Goal: Check status: Check status

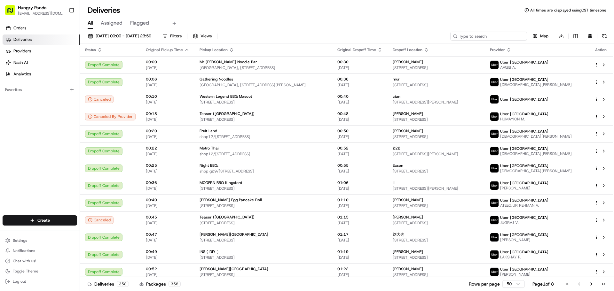
click at [502, 33] on input at bounding box center [488, 36] width 77 height 9
click at [501, 35] on input at bounding box center [488, 36] width 77 height 9
paste input "4767593955854799381273"
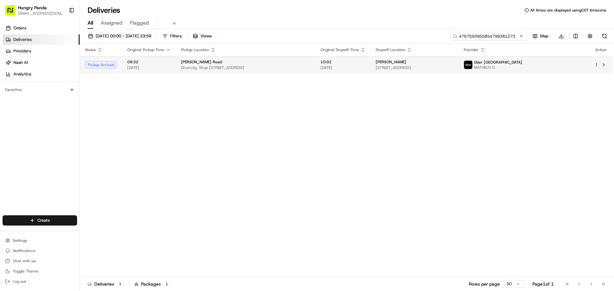
type input "4767593955854799381273"
click at [300, 61] on div "[PERSON_NAME] Road" at bounding box center [245, 61] width 129 height 5
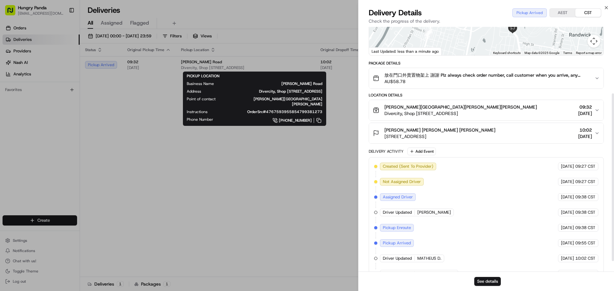
scroll to position [97, 0]
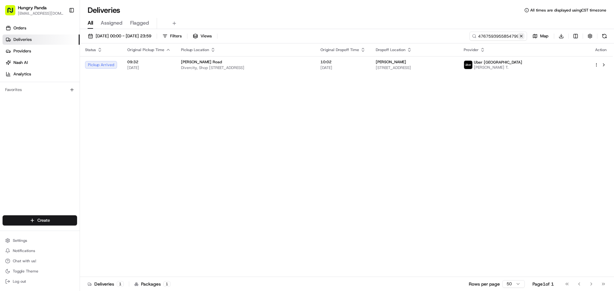
click at [522, 37] on button at bounding box center [521, 36] width 6 height 6
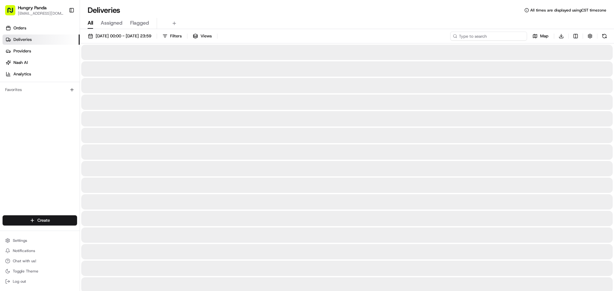
click at [493, 40] on input at bounding box center [488, 36] width 77 height 9
paste input "606855918525478595483"
type input "606855918525478595483"
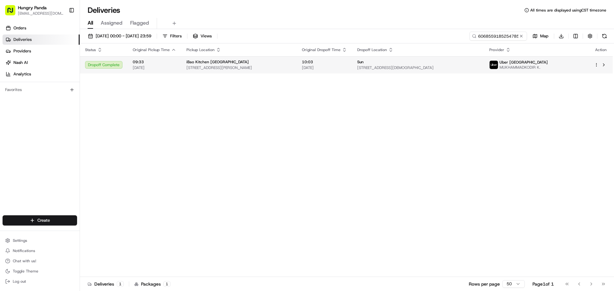
click at [284, 73] on td "iBao Kitchen [GEOGRAPHIC_DATA] [STREET_ADDRESS][PERSON_NAME]" at bounding box center [238, 64] width 115 height 17
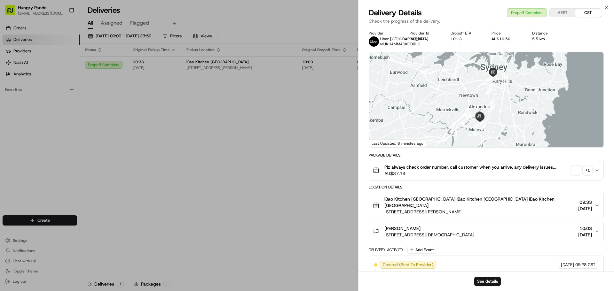
click at [591, 175] on div "+ 1" at bounding box center [587, 170] width 9 height 9
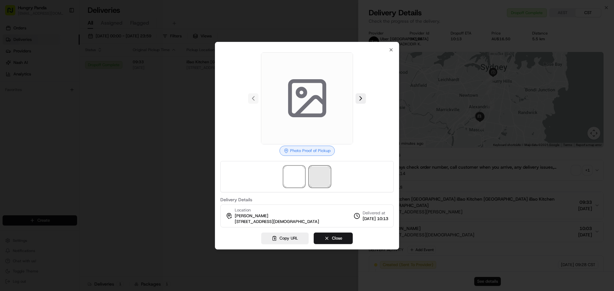
click at [318, 178] on span at bounding box center [319, 177] width 20 height 20
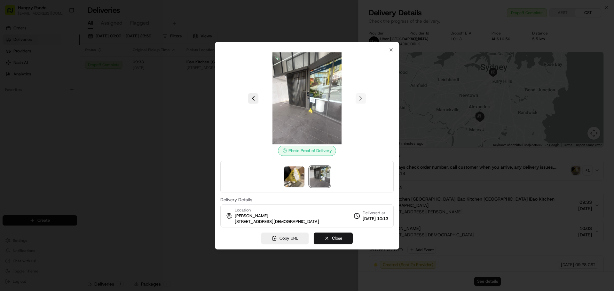
drag, startPoint x: 75, startPoint y: 124, endPoint x: 78, endPoint y: 122, distance: 4.2
click at [75, 124] on div at bounding box center [307, 145] width 614 height 291
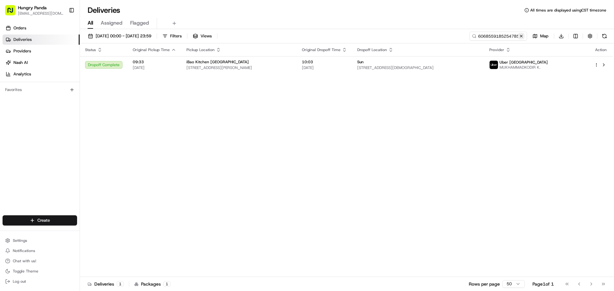
click at [521, 35] on button at bounding box center [521, 36] width 6 height 6
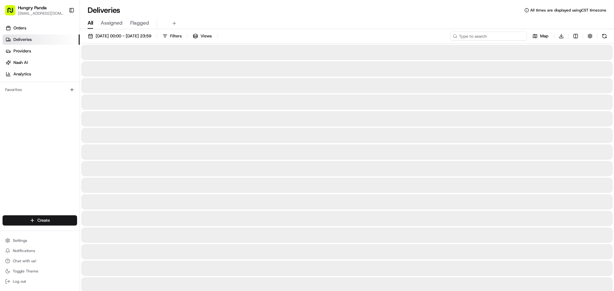
click at [512, 35] on input at bounding box center [488, 36] width 77 height 9
paste input "6763523875357761221827"
type input "6763523875357761221827"
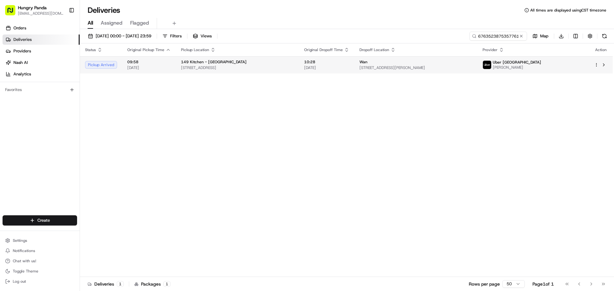
click at [299, 63] on td "149 Kitchen - [GEOGRAPHIC_DATA] [STREET_ADDRESS]" at bounding box center [237, 64] width 123 height 17
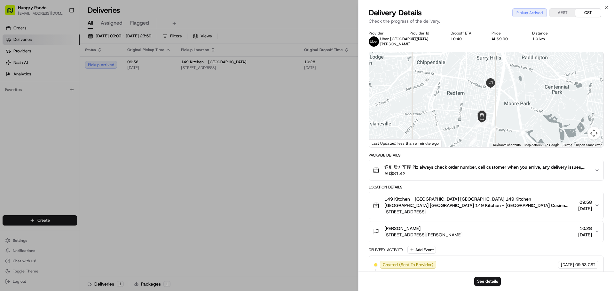
scroll to position [64, 0]
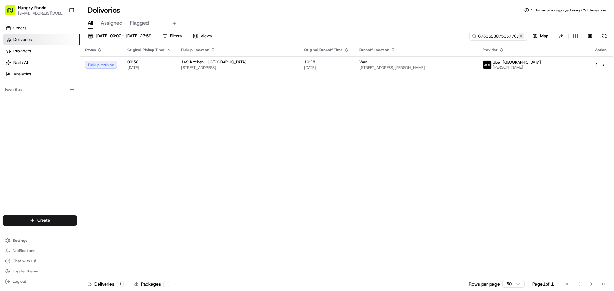
click at [521, 36] on button at bounding box center [521, 36] width 6 height 6
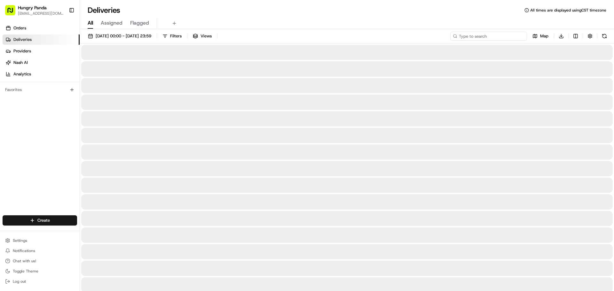
paste input "546458711545674713680"
click at [495, 37] on input at bounding box center [488, 36] width 77 height 9
type input "546458711545674713680"
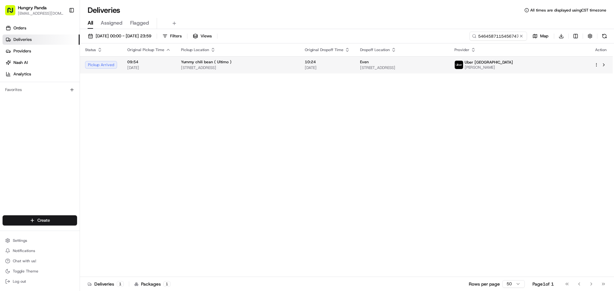
click at [430, 71] on td "Even Unit [STREET_ADDRESS]" at bounding box center [402, 64] width 94 height 17
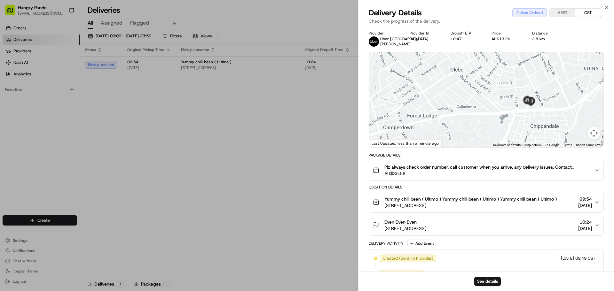
drag, startPoint x: 520, startPoint y: 112, endPoint x: 500, endPoint y: 113, distance: 19.9
click at [502, 113] on div at bounding box center [486, 99] width 234 height 95
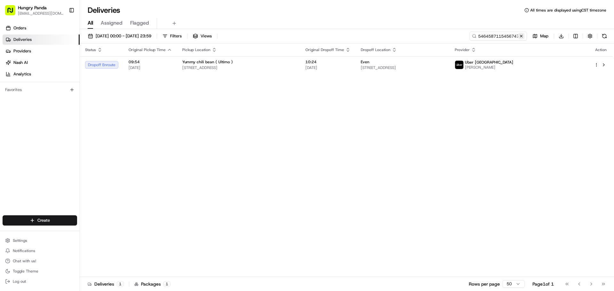
click at [519, 35] on button at bounding box center [521, 36] width 6 height 6
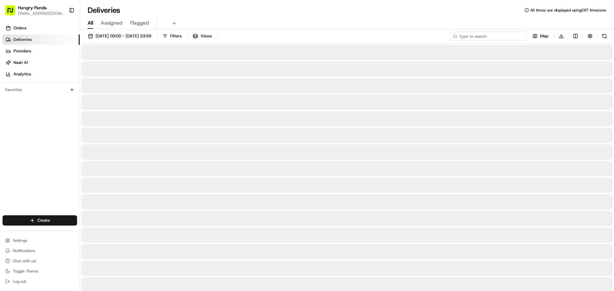
click at [508, 38] on input at bounding box center [488, 36] width 77 height 9
paste input "546458711545674713680"
type input "546458711545674713680"
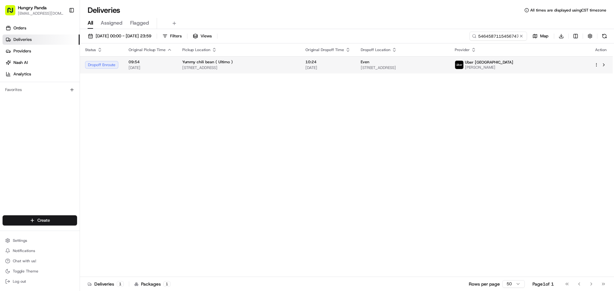
click at [256, 54] on th "Pickup Location" at bounding box center [238, 49] width 123 height 13
click at [260, 61] on div "Yummy chili bean ( Ultimo )" at bounding box center [238, 61] width 113 height 5
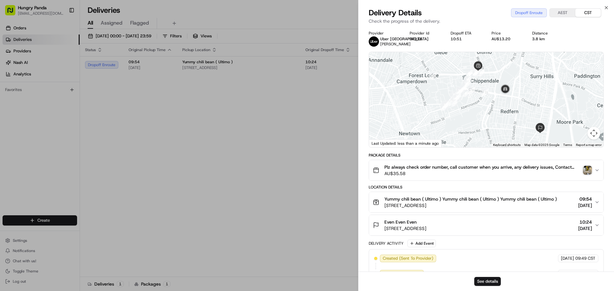
click at [597, 171] on icon "button" at bounding box center [596, 170] width 5 height 5
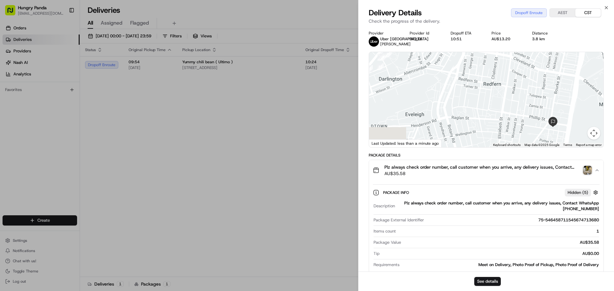
drag, startPoint x: 507, startPoint y: 118, endPoint x: 474, endPoint y: 77, distance: 52.3
click at [474, 77] on div at bounding box center [486, 99] width 234 height 95
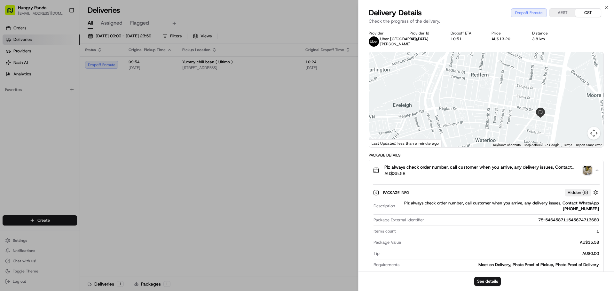
drag, startPoint x: 474, startPoint y: 89, endPoint x: 468, endPoint y: 101, distance: 13.4
click at [470, 97] on div at bounding box center [486, 99] width 234 height 95
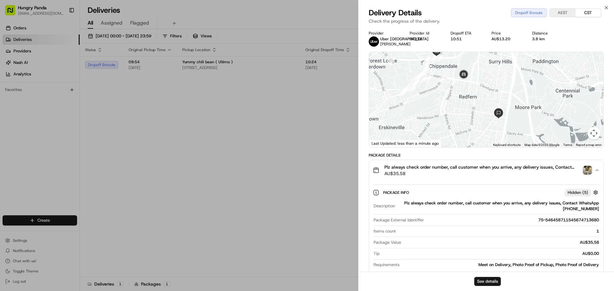
drag, startPoint x: 461, startPoint y: 101, endPoint x: 454, endPoint y: 112, distance: 12.3
click at [454, 112] on div at bounding box center [486, 99] width 234 height 95
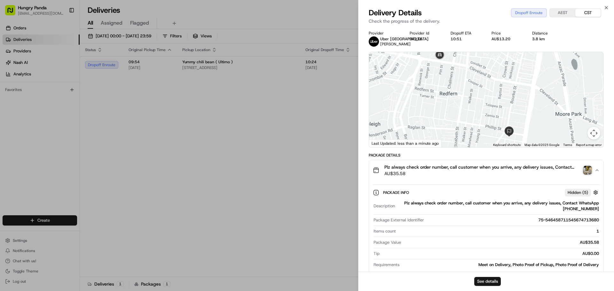
drag, startPoint x: 469, startPoint y: 122, endPoint x: 452, endPoint y: 121, distance: 17.0
click at [444, 119] on div at bounding box center [486, 99] width 234 height 95
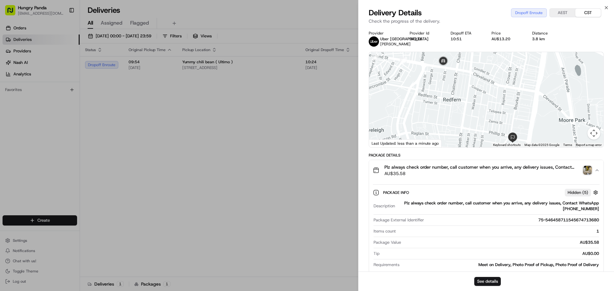
drag, startPoint x: 453, startPoint y: 89, endPoint x: 454, endPoint y: 95, distance: 5.5
click at [454, 95] on div at bounding box center [486, 99] width 234 height 95
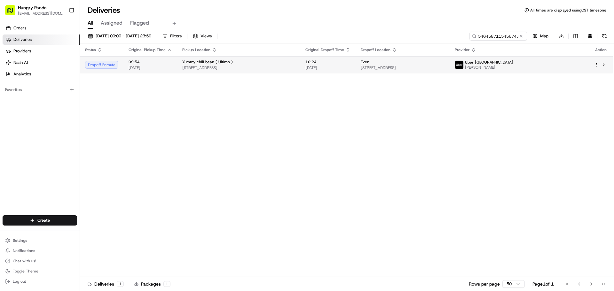
click at [295, 69] on span "[STREET_ADDRESS]" at bounding box center [238, 67] width 113 height 5
click at [287, 68] on span "[STREET_ADDRESS]" at bounding box center [238, 67] width 113 height 5
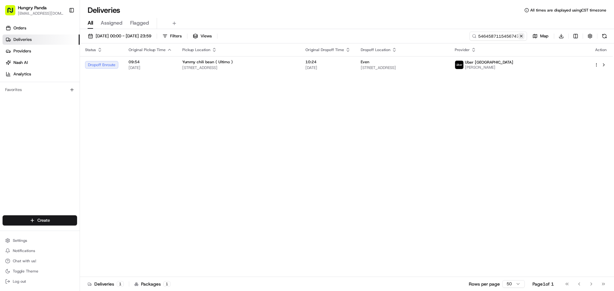
click at [521, 36] on button at bounding box center [521, 36] width 6 height 6
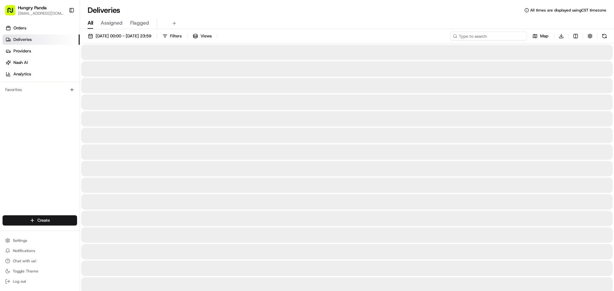
click at [514, 37] on input at bounding box center [488, 36] width 77 height 9
paste input "6763561715554779161653"
type input "6763561715554779161653"
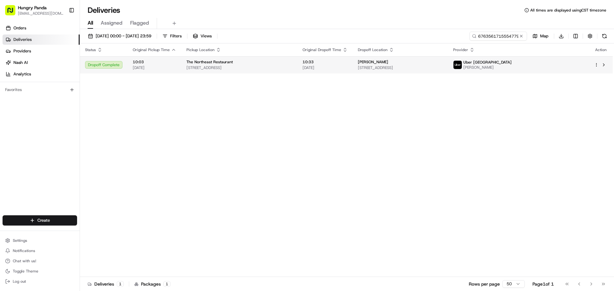
click at [392, 65] on span "[STREET_ADDRESS]" at bounding box center [400, 67] width 85 height 5
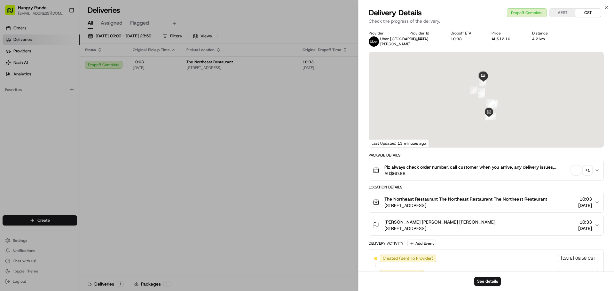
click at [590, 170] on div "+ 1" at bounding box center [587, 170] width 9 height 9
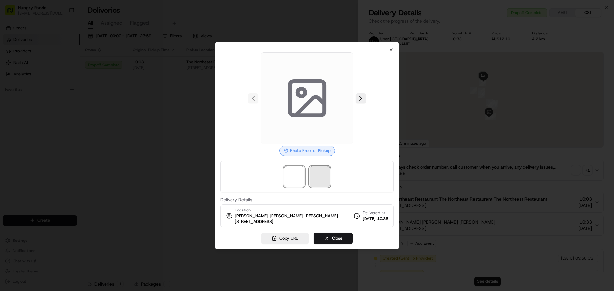
click at [319, 181] on span at bounding box center [319, 177] width 20 height 20
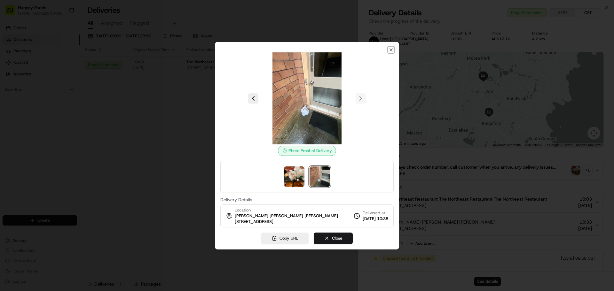
click at [391, 50] on icon "button" at bounding box center [391, 50] width 3 height 3
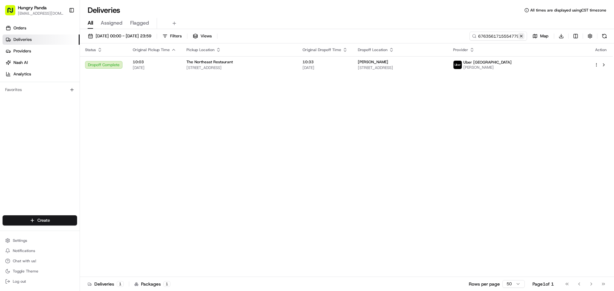
click at [522, 35] on button at bounding box center [521, 36] width 6 height 6
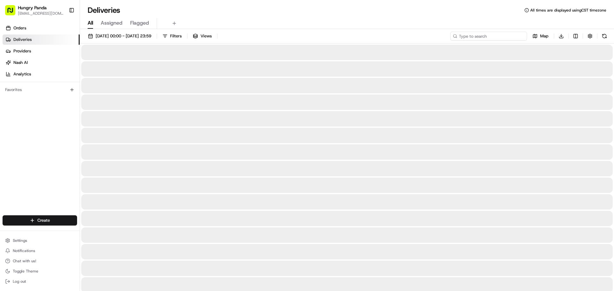
click at [507, 37] on input at bounding box center [488, 36] width 77 height 9
paste input "546458711545674713680"
type input "546458711545674713680"
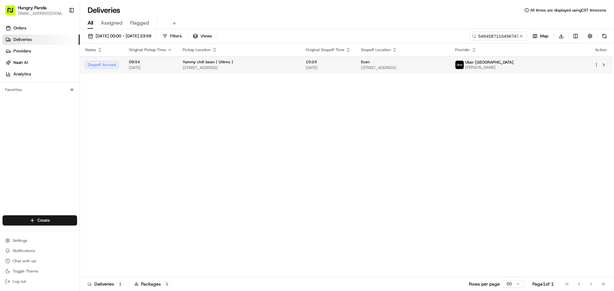
click at [295, 64] on div "Yummy chili bean ( Ultimo )" at bounding box center [239, 61] width 113 height 5
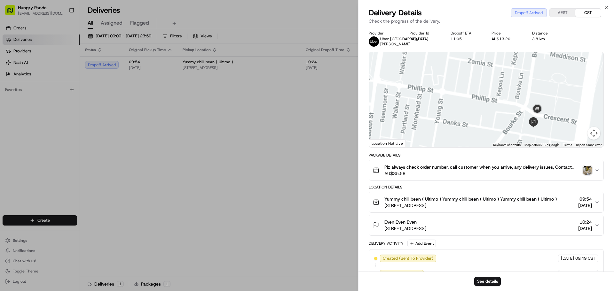
drag, startPoint x: 509, startPoint y: 126, endPoint x: 492, endPoint y: 115, distance: 19.9
click at [492, 115] on div at bounding box center [486, 99] width 234 height 95
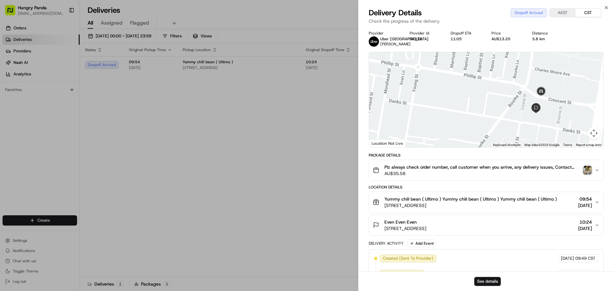
drag, startPoint x: 465, startPoint y: 68, endPoint x: 482, endPoint y: 65, distance: 16.9
click at [482, 65] on div at bounding box center [486, 99] width 234 height 95
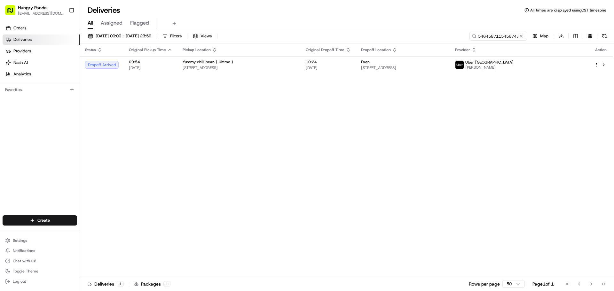
click at [524, 35] on button at bounding box center [521, 36] width 6 height 6
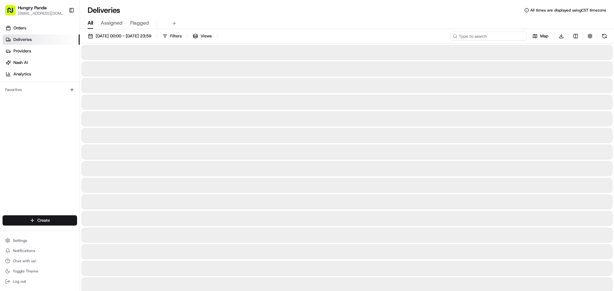
click at [511, 36] on input at bounding box center [488, 36] width 77 height 9
paste input "766559441595870735276"
type input "766559441595870735276"
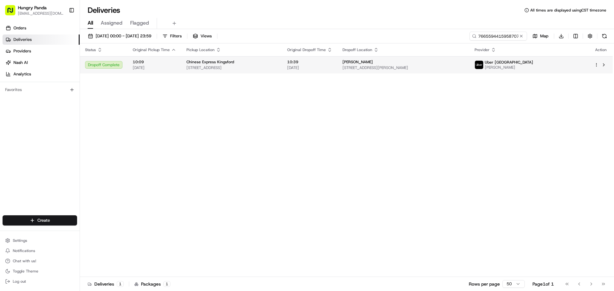
click at [266, 64] on div "Chinese Express Kingsford" at bounding box center [231, 61] width 90 height 5
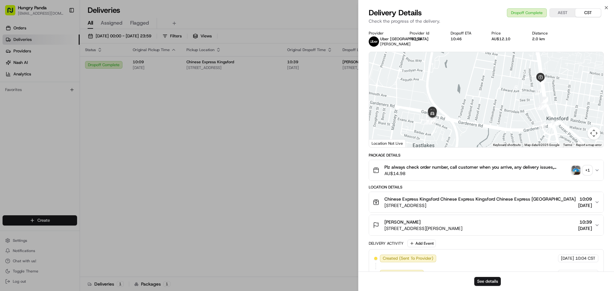
click at [589, 175] on div "+ 1" at bounding box center [587, 170] width 9 height 9
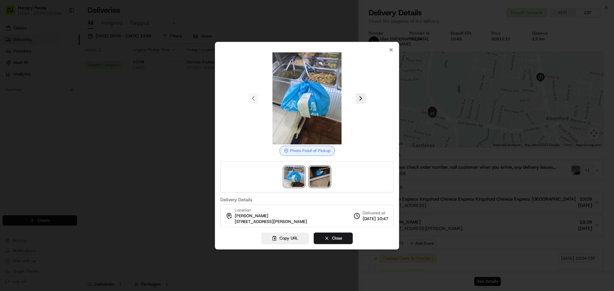
click at [320, 182] on img at bounding box center [319, 177] width 20 height 20
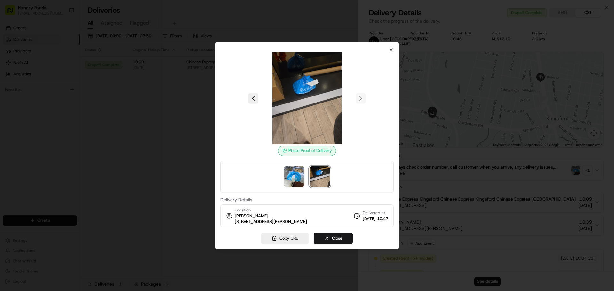
click at [151, 82] on div at bounding box center [307, 145] width 614 height 291
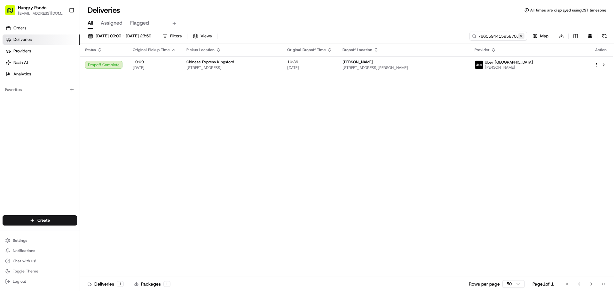
click at [523, 34] on button at bounding box center [521, 36] width 6 height 6
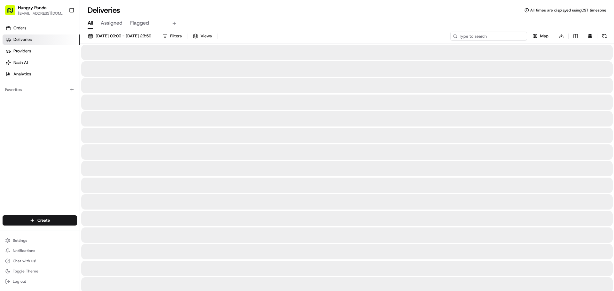
click at [509, 37] on input at bounding box center [488, 36] width 77 height 9
paste input "167857073525279909989"
type input "167857073525279909989"
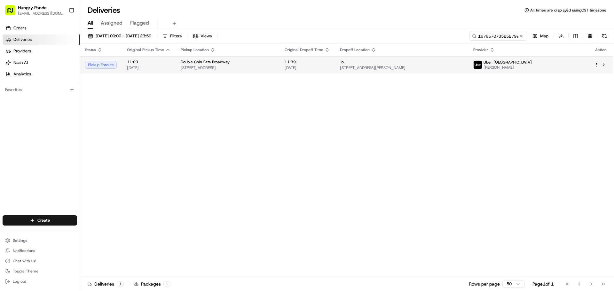
click at [274, 69] on span "[STREET_ADDRESS]" at bounding box center [228, 67] width 94 height 5
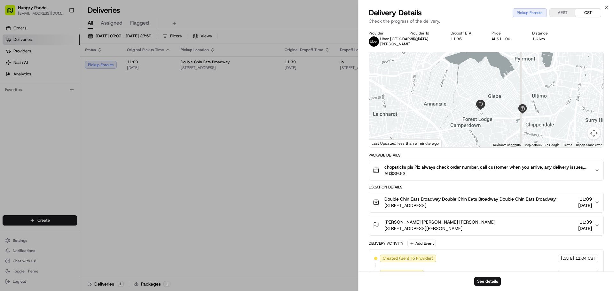
scroll to position [61, 0]
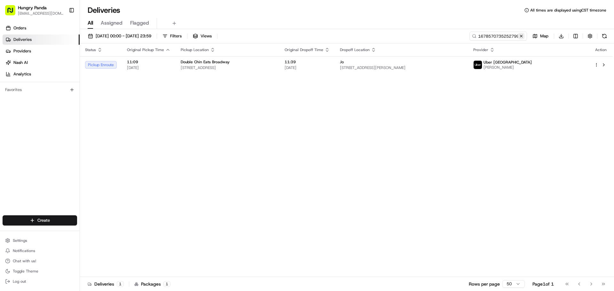
drag, startPoint x: 522, startPoint y: 34, endPoint x: 511, endPoint y: 35, distance: 11.3
click at [522, 34] on button at bounding box center [521, 36] width 6 height 6
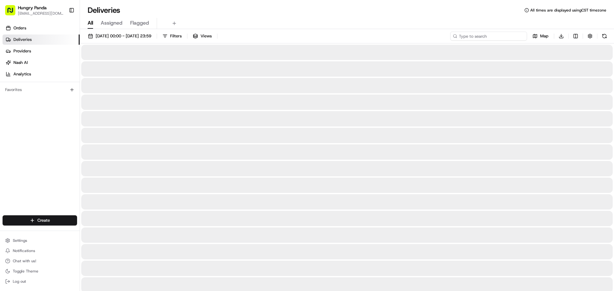
click at [497, 37] on input at bounding box center [488, 36] width 77 height 9
paste input "7860541365654757051285"
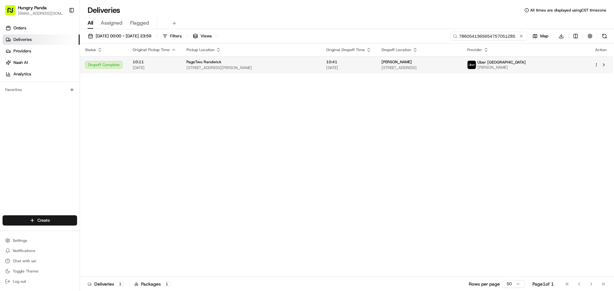
type input "7860541365654757051285"
click at [327, 71] on td "10:41 [DATE]" at bounding box center [348, 64] width 55 height 17
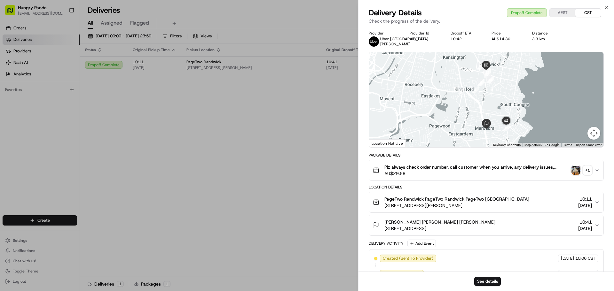
click at [585, 174] on div "+ 1" at bounding box center [587, 170] width 9 height 9
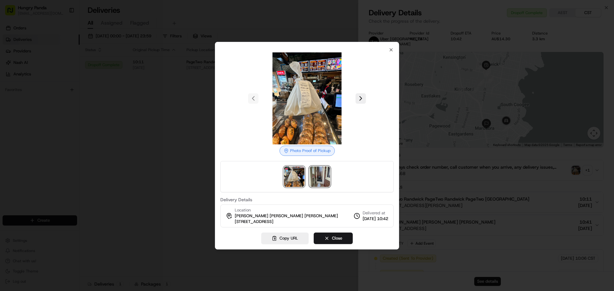
click at [321, 176] on img at bounding box center [319, 177] width 20 height 20
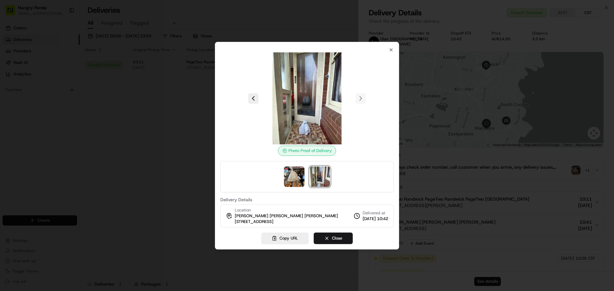
click at [113, 92] on div at bounding box center [307, 145] width 614 height 291
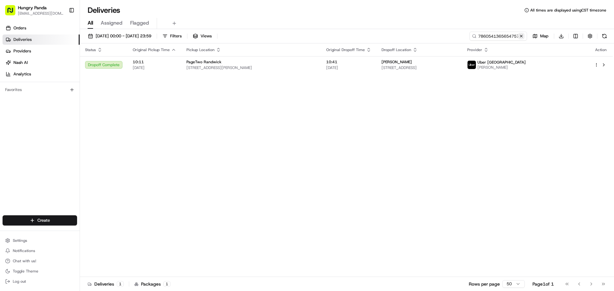
click at [521, 38] on button at bounding box center [521, 36] width 6 height 6
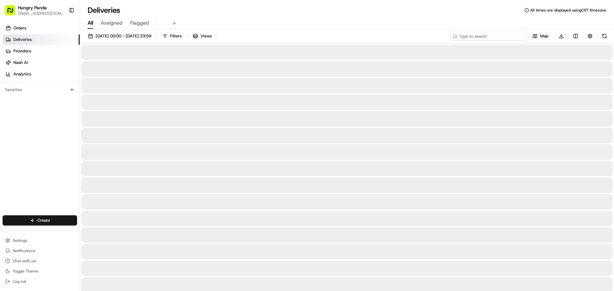
click at [506, 34] on input at bounding box center [488, 36] width 77 height 9
paste input "167857073525279909989"
type input "167857073525279909989"
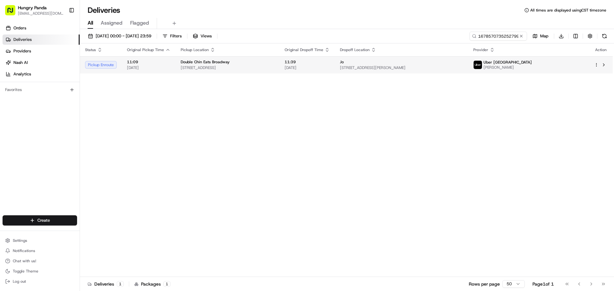
click at [427, 61] on div "Jo" at bounding box center [401, 61] width 123 height 5
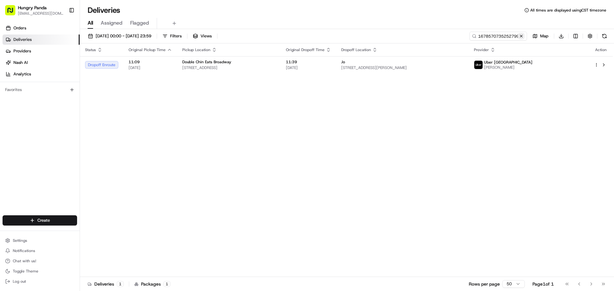
click at [521, 34] on button at bounding box center [521, 36] width 6 height 6
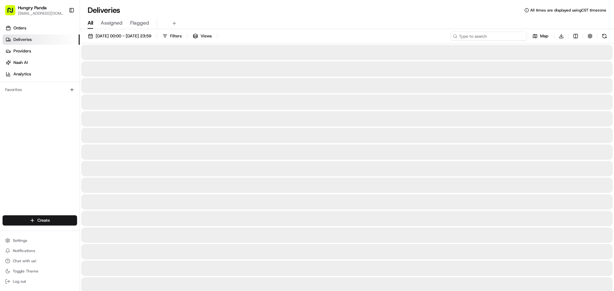
click at [509, 36] on input at bounding box center [488, 36] width 77 height 9
paste input "167857073525279909989"
type input "167857073525279909989"
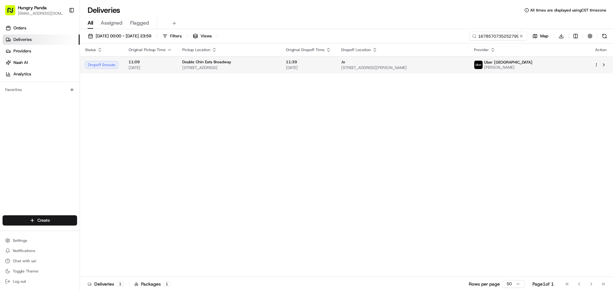
click at [402, 64] on div "Jo" at bounding box center [402, 61] width 122 height 5
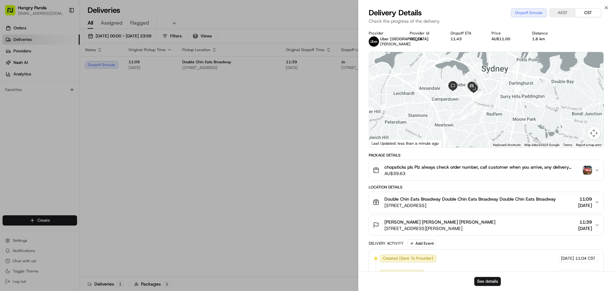
drag, startPoint x: 452, startPoint y: 101, endPoint x: 463, endPoint y: 97, distance: 12.2
click at [456, 99] on div at bounding box center [486, 99] width 234 height 95
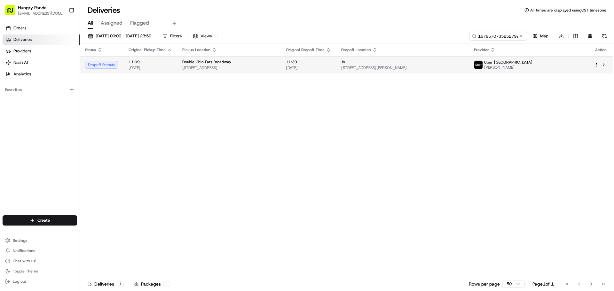
click at [463, 63] on div "Jo" at bounding box center [402, 61] width 122 height 5
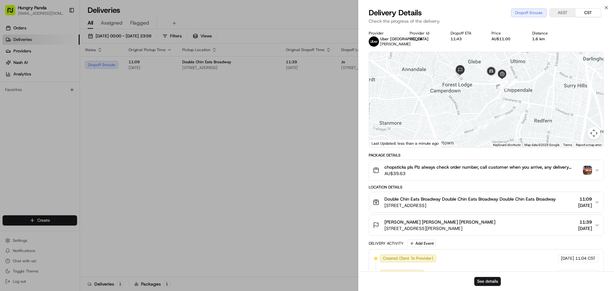
drag, startPoint x: 442, startPoint y: 91, endPoint x: 437, endPoint y: 113, distance: 22.6
click at [437, 113] on div at bounding box center [486, 99] width 234 height 95
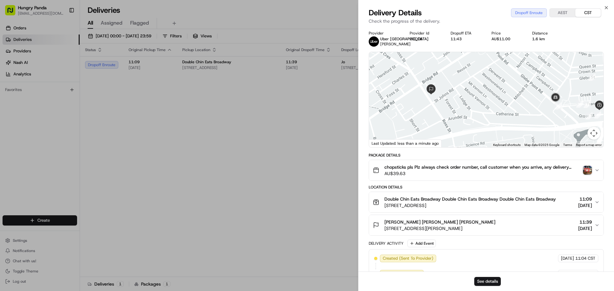
drag, startPoint x: 489, startPoint y: 115, endPoint x: 491, endPoint y: 80, distance: 34.6
click at [491, 80] on div at bounding box center [486, 99] width 234 height 95
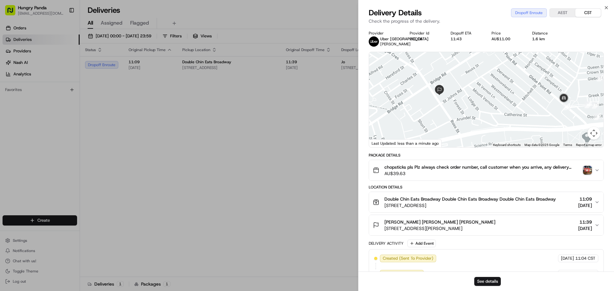
drag, startPoint x: 485, startPoint y: 82, endPoint x: 497, endPoint y: 84, distance: 12.4
click at [494, 83] on div at bounding box center [486, 99] width 234 height 95
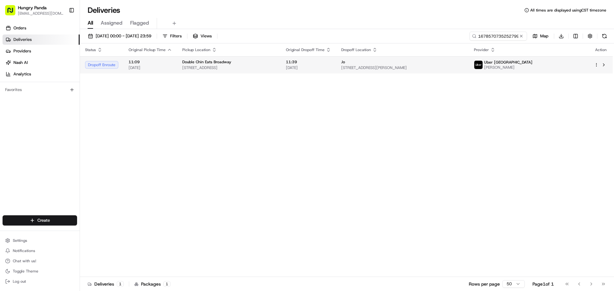
click at [277, 71] on td "Double Chin Eats Broadway [STREET_ADDRESS]" at bounding box center [229, 64] width 104 height 17
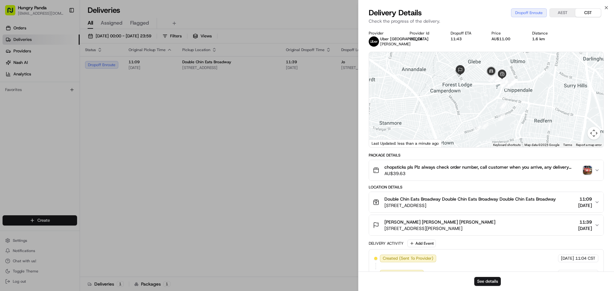
click at [592, 170] on div "chopsticks pls Plz always check order number, call customer when you arrive, an…" at bounding box center [483, 170] width 221 height 13
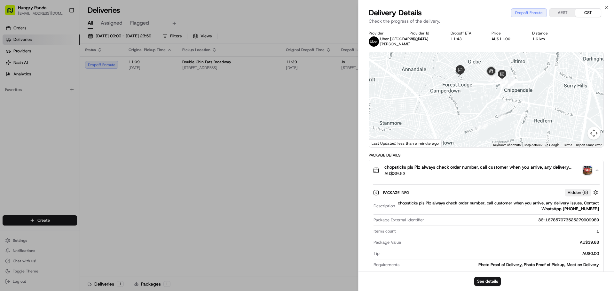
click at [589, 171] on img "button" at bounding box center [587, 170] width 9 height 9
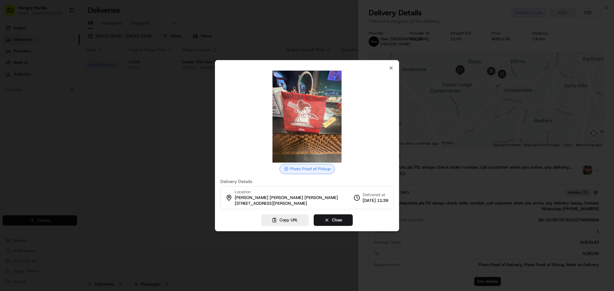
click at [196, 164] on div at bounding box center [307, 145] width 614 height 291
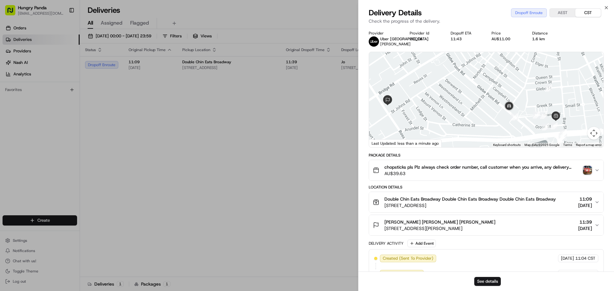
drag, startPoint x: 471, startPoint y: 105, endPoint x: 522, endPoint y: 139, distance: 60.9
click at [522, 139] on div at bounding box center [486, 99] width 234 height 95
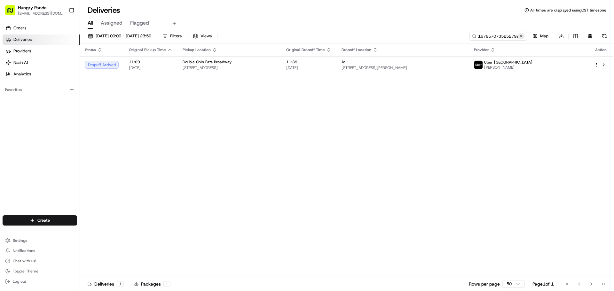
click at [521, 35] on button at bounding box center [521, 36] width 6 height 6
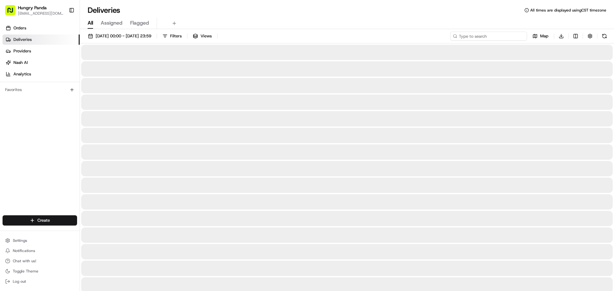
click at [484, 37] on input at bounding box center [488, 36] width 77 height 9
paste input "077058980595178401318"
type input "077058980595178401318"
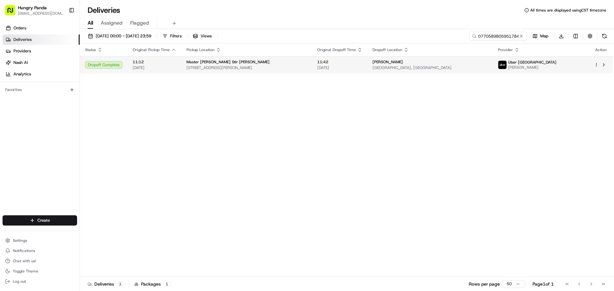
click at [446, 66] on span "[GEOGRAPHIC_DATA], [GEOGRAPHIC_DATA]" at bounding box center [429, 67] width 115 height 5
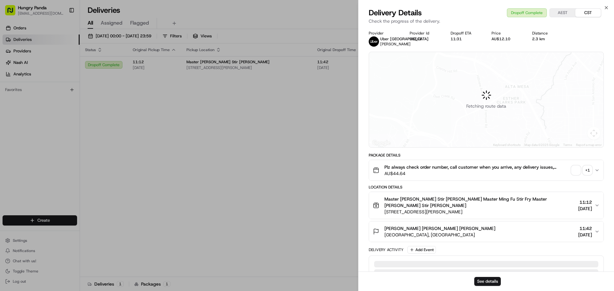
click at [590, 171] on div "+ 1" at bounding box center [587, 170] width 9 height 9
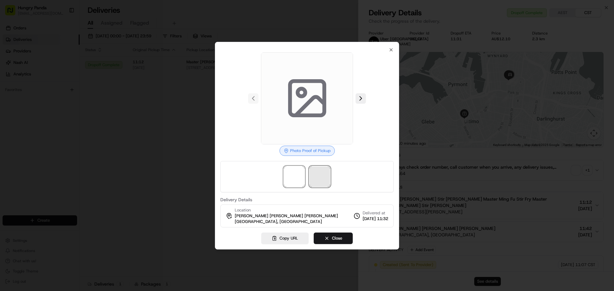
click at [326, 178] on span at bounding box center [319, 177] width 20 height 20
click at [136, 187] on div at bounding box center [307, 145] width 614 height 291
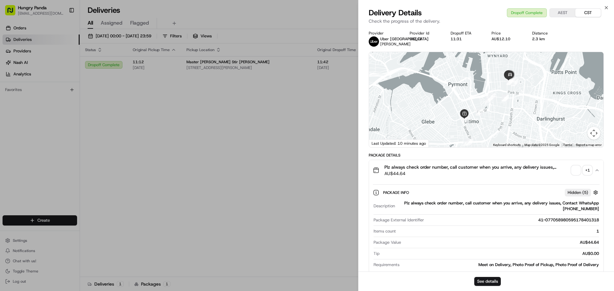
click at [590, 173] on div "+ 1" at bounding box center [587, 170] width 9 height 9
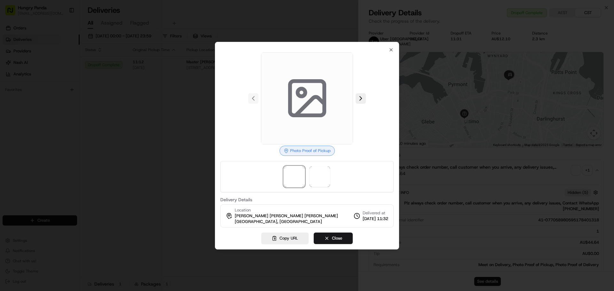
click at [332, 177] on div at bounding box center [306, 176] width 173 height 31
click at [325, 174] on span at bounding box center [319, 177] width 20 height 20
click at [323, 174] on span at bounding box center [319, 177] width 20 height 20
click at [296, 173] on span at bounding box center [294, 177] width 20 height 20
click at [326, 174] on span at bounding box center [319, 177] width 20 height 20
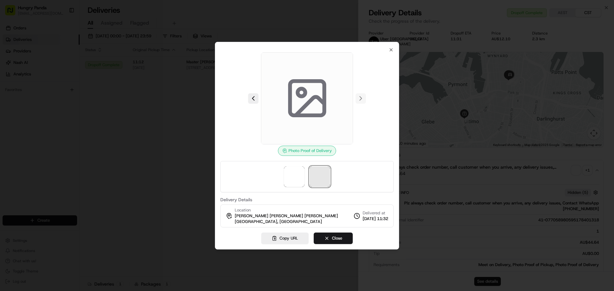
click at [319, 183] on span at bounding box center [319, 177] width 20 height 20
drag, startPoint x: 308, startPoint y: 178, endPoint x: 300, endPoint y: 177, distance: 8.5
click at [306, 177] on div at bounding box center [306, 176] width 173 height 31
click at [300, 177] on span at bounding box center [294, 177] width 20 height 20
click at [168, 139] on div at bounding box center [307, 145] width 614 height 291
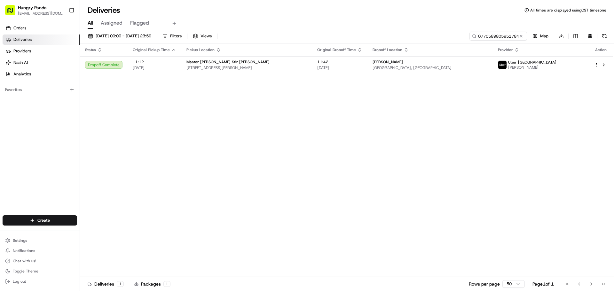
click at [492, 55] on th "Dropoff Location" at bounding box center [429, 49] width 125 height 13
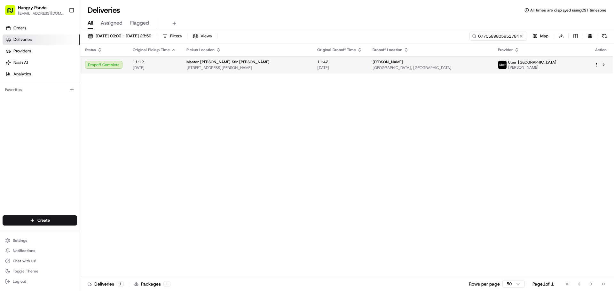
click at [492, 59] on td "[PERSON_NAME][GEOGRAPHIC_DATA][PERSON_NAME], [GEOGRAPHIC_DATA]" at bounding box center [429, 64] width 125 height 17
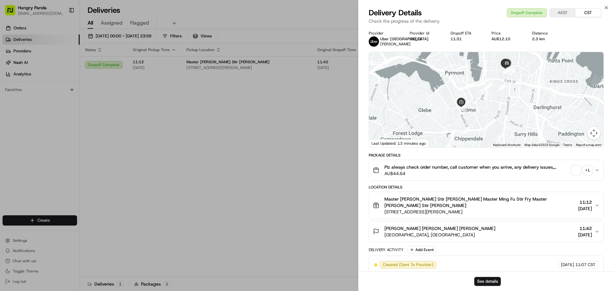
click at [586, 170] on div "+ 1" at bounding box center [587, 170] width 9 height 9
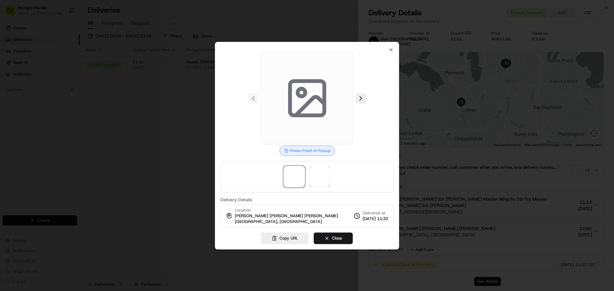
click at [336, 178] on div at bounding box center [306, 176] width 173 height 31
click at [330, 176] on div at bounding box center [306, 176] width 173 height 31
click at [322, 180] on span at bounding box center [319, 177] width 20 height 20
click at [292, 167] on img at bounding box center [294, 177] width 20 height 20
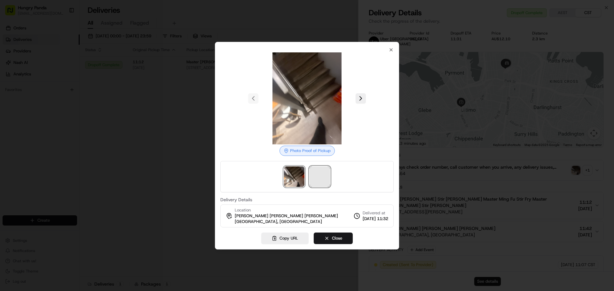
click at [310, 168] on span at bounding box center [319, 177] width 20 height 20
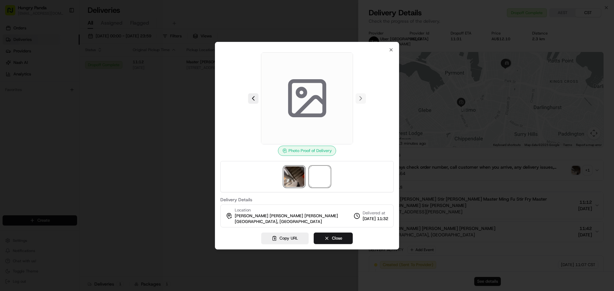
click at [302, 174] on img at bounding box center [294, 177] width 20 height 20
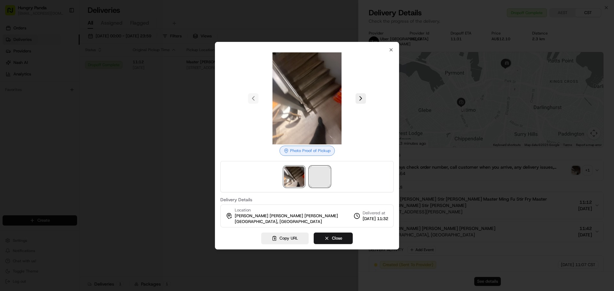
click at [324, 175] on span at bounding box center [319, 177] width 20 height 20
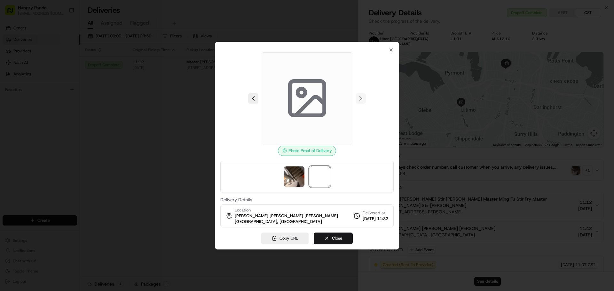
click at [320, 104] on icon at bounding box center [307, 98] width 46 height 46
drag, startPoint x: 298, startPoint y: 173, endPoint x: 322, endPoint y: 173, distance: 23.3
click at [298, 174] on img at bounding box center [294, 177] width 20 height 20
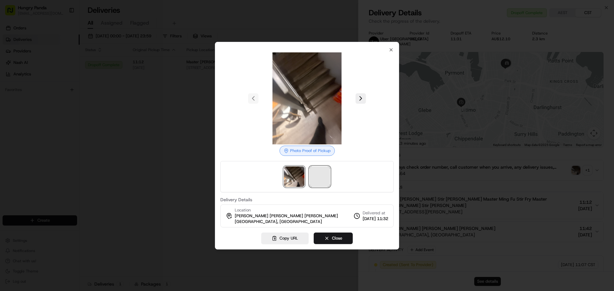
click at [322, 173] on span at bounding box center [319, 177] width 20 height 20
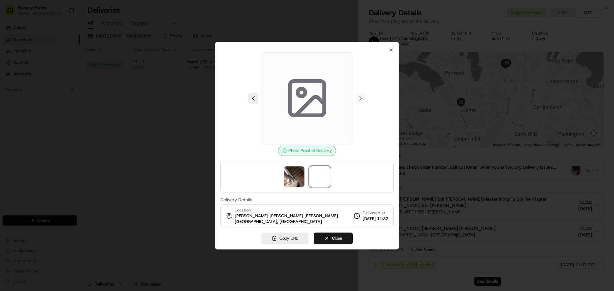
click at [123, 121] on div at bounding box center [307, 145] width 614 height 291
